Goal: Task Accomplishment & Management: Complete application form

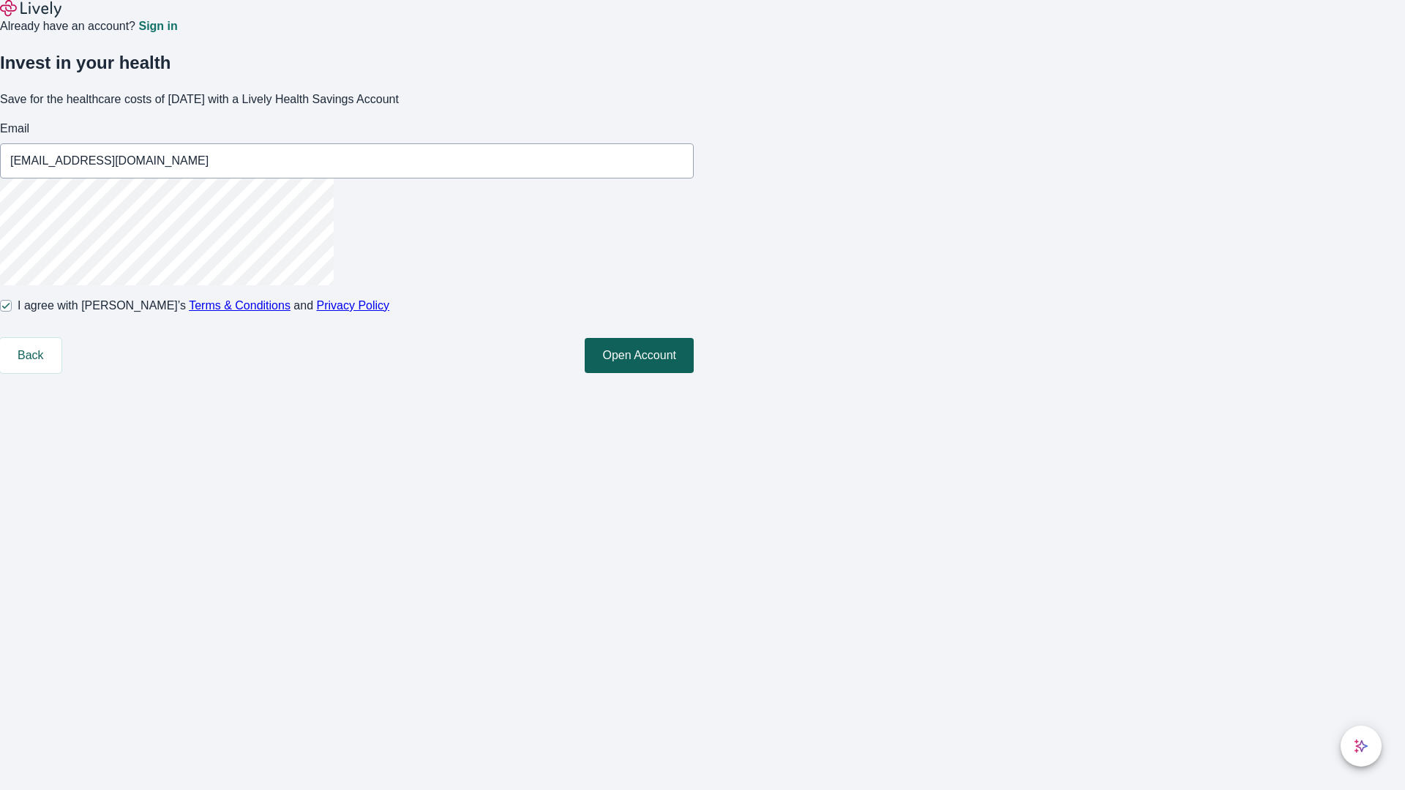
click at [694, 373] on button "Open Account" at bounding box center [639, 355] width 109 height 35
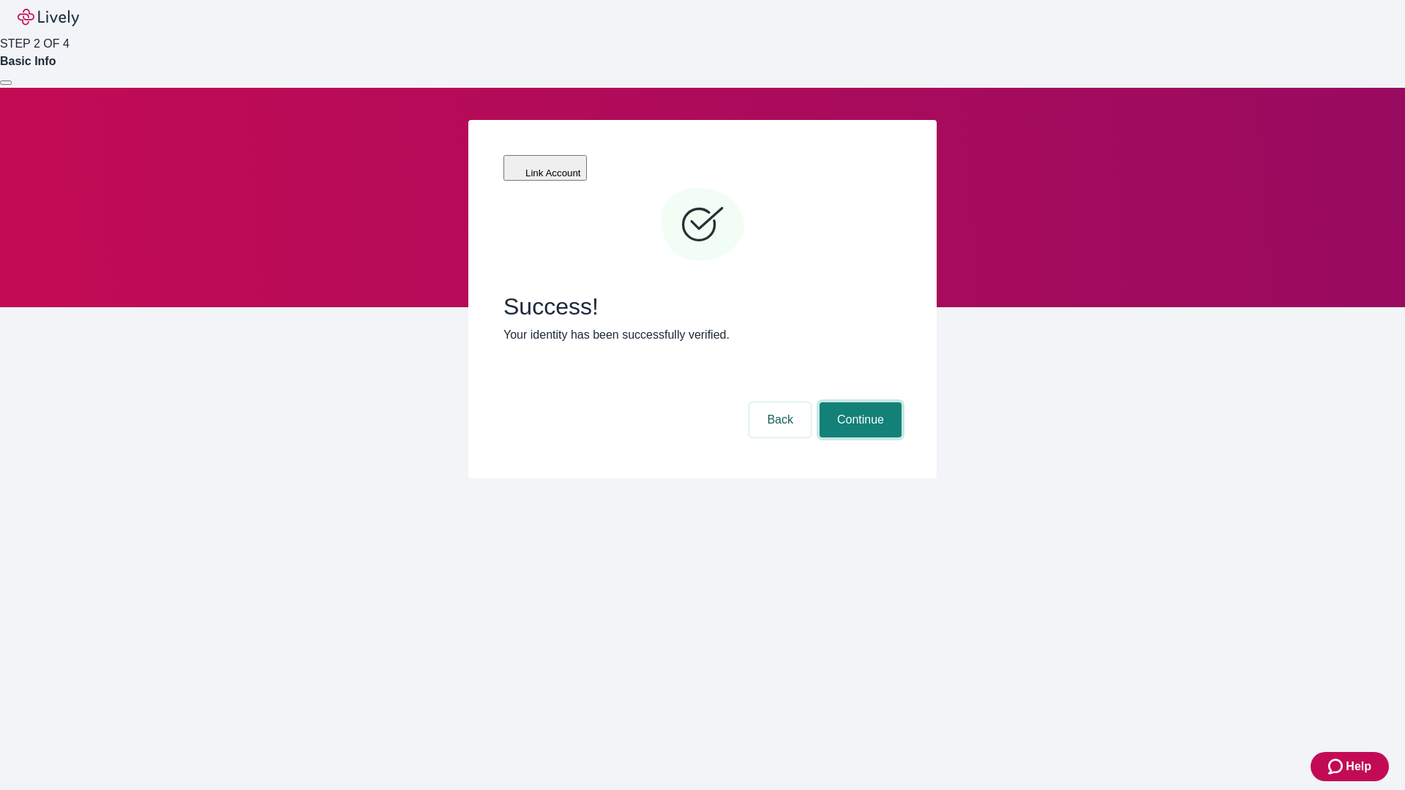
click at [858, 403] on button "Continue" at bounding box center [861, 420] width 82 height 35
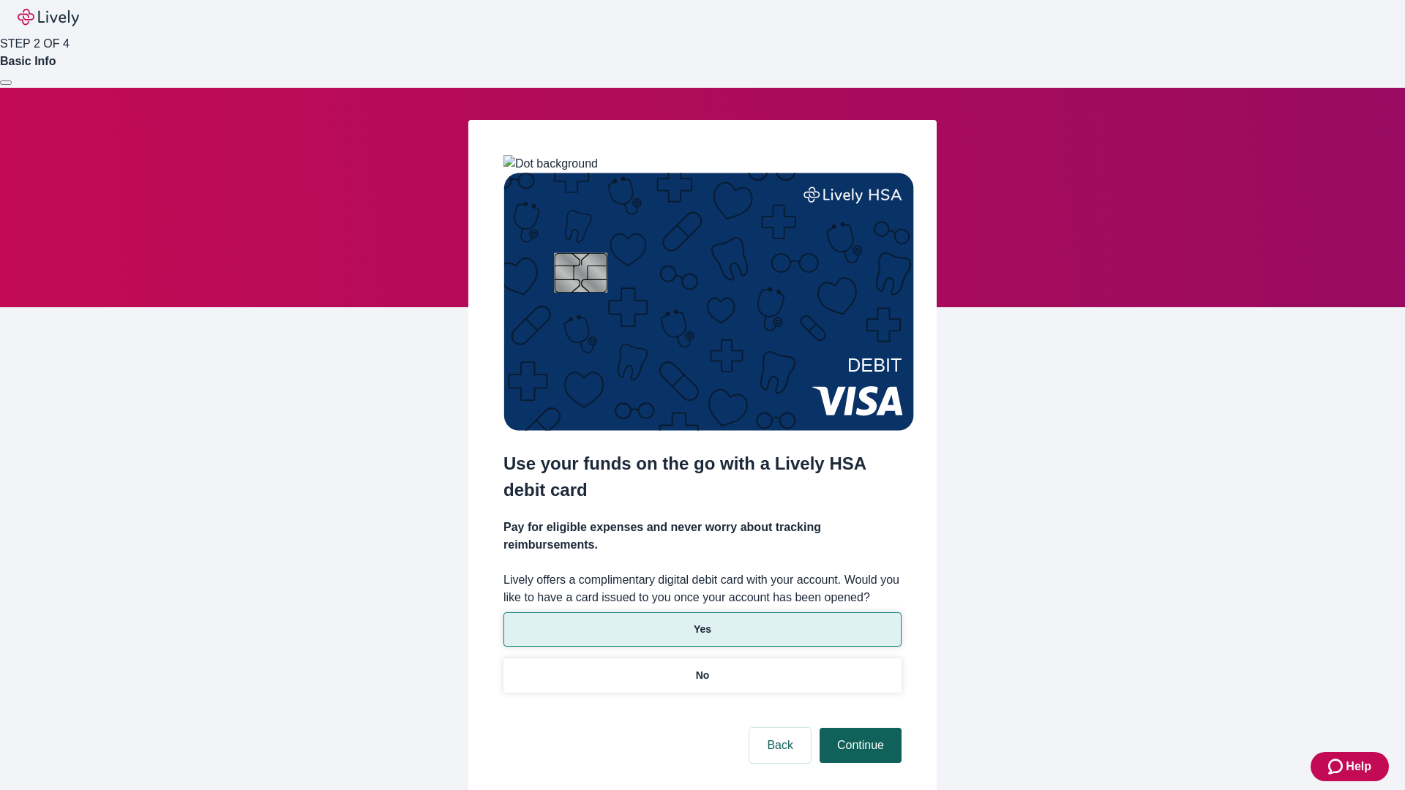
click at [702, 668] on p "No" at bounding box center [703, 675] width 14 height 15
click at [858, 728] on button "Continue" at bounding box center [861, 745] width 82 height 35
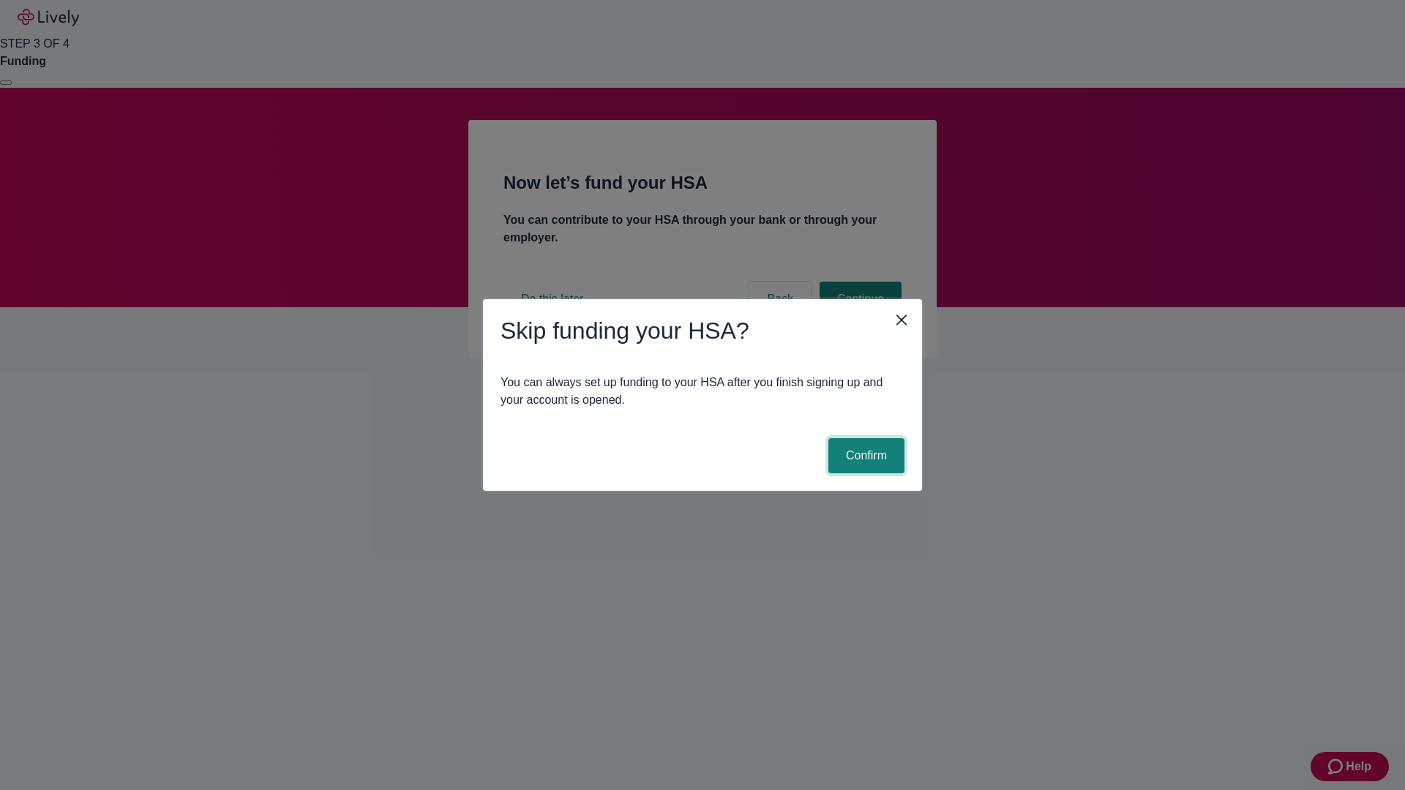
click at [864, 456] on button "Confirm" at bounding box center [866, 455] width 76 height 35
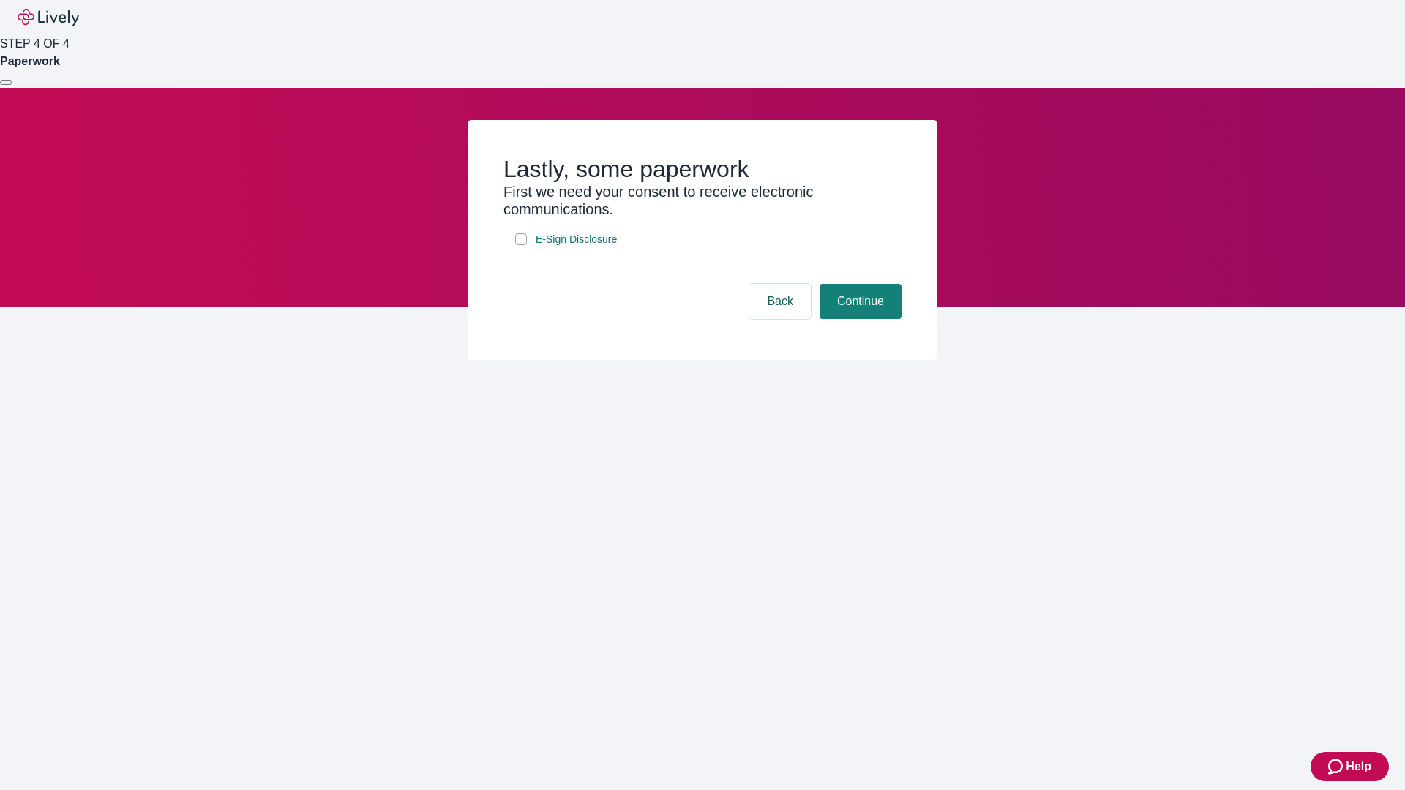
click at [521, 245] on input "E-Sign Disclosure" at bounding box center [521, 239] width 12 height 12
checkbox input "true"
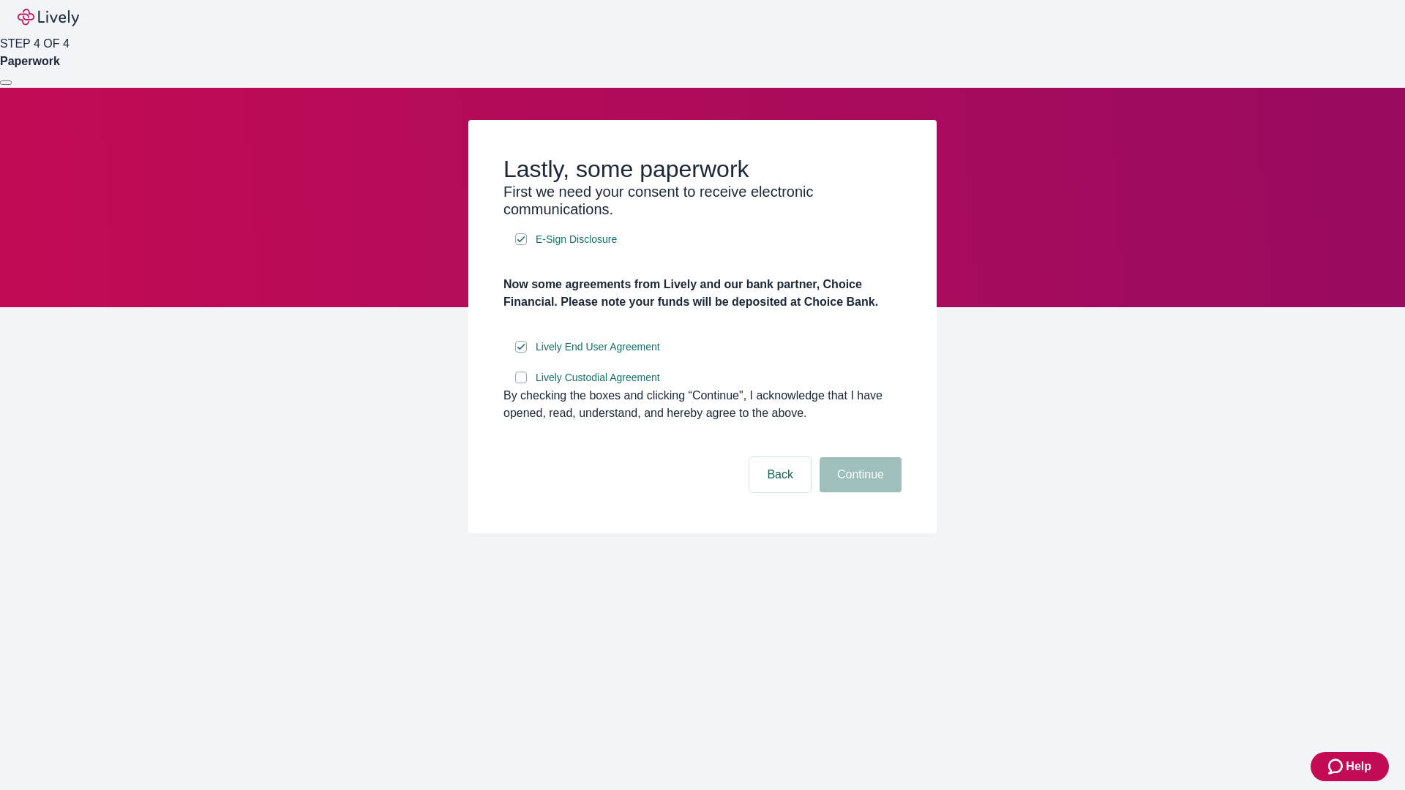
click at [521, 383] on input "Lively Custodial Agreement" at bounding box center [521, 378] width 12 height 12
checkbox input "true"
click at [858, 493] on button "Continue" at bounding box center [861, 474] width 82 height 35
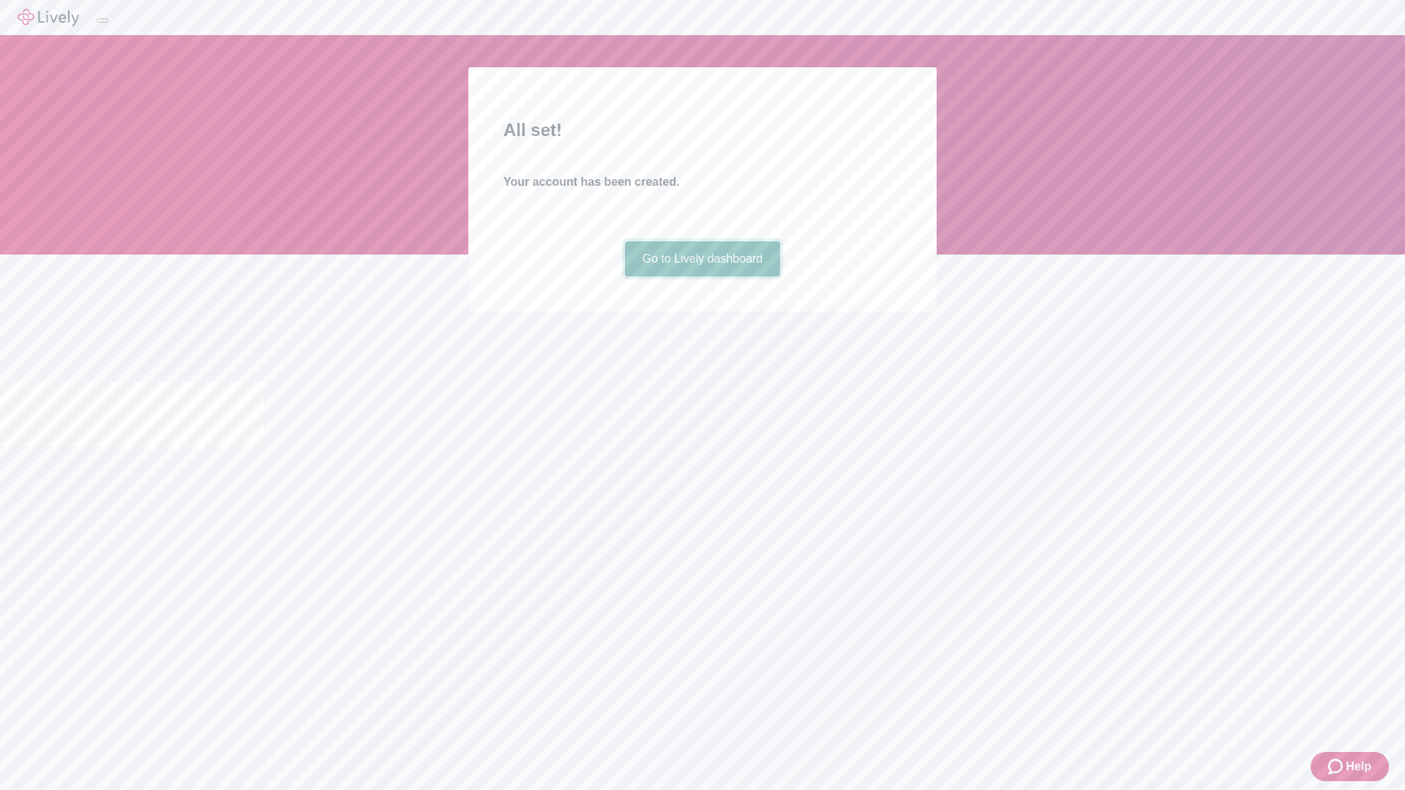
click at [702, 277] on link "Go to Lively dashboard" at bounding box center [703, 259] width 156 height 35
